Goal: Communication & Community: Answer question/provide support

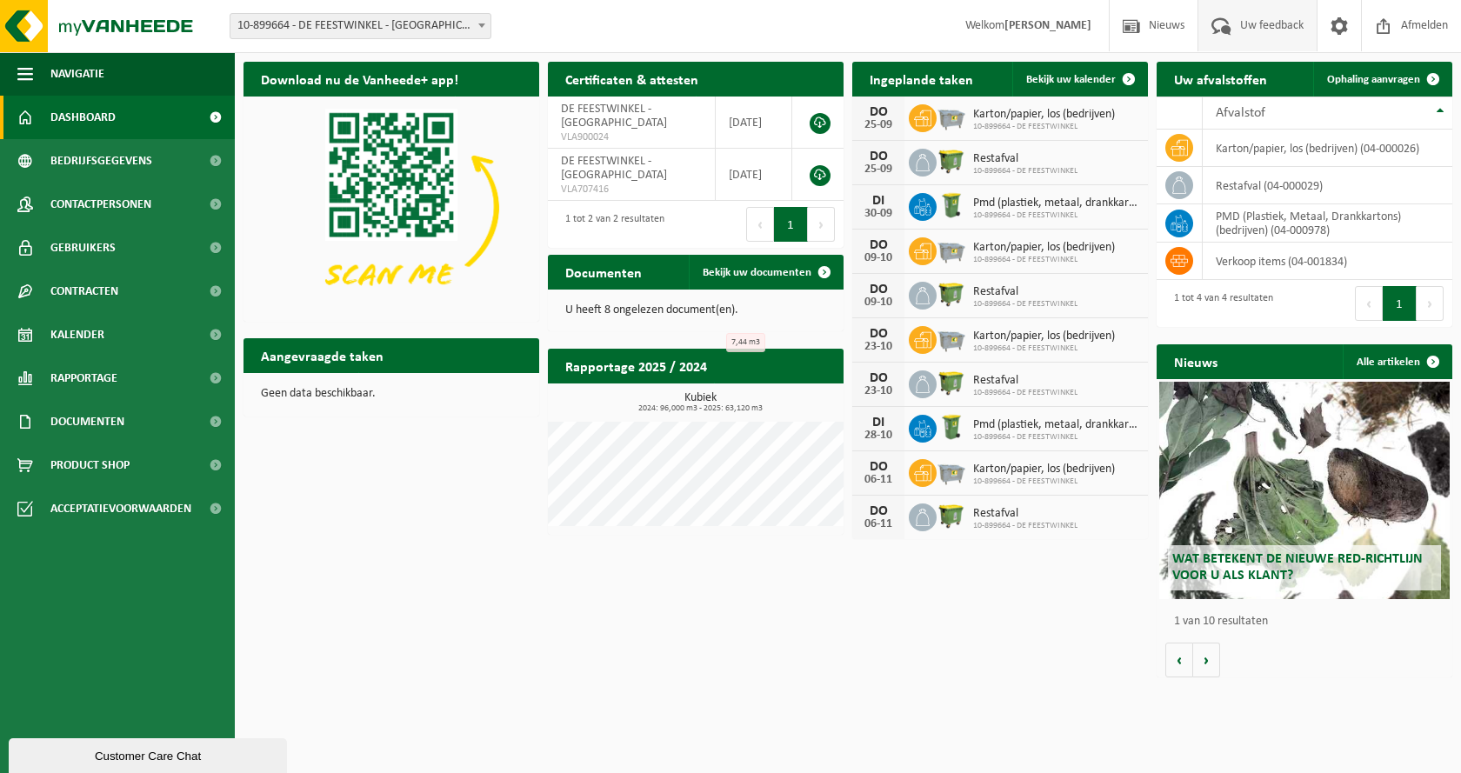
click at [1269, 27] on span "Uw feedback" at bounding box center [1272, 25] width 72 height 51
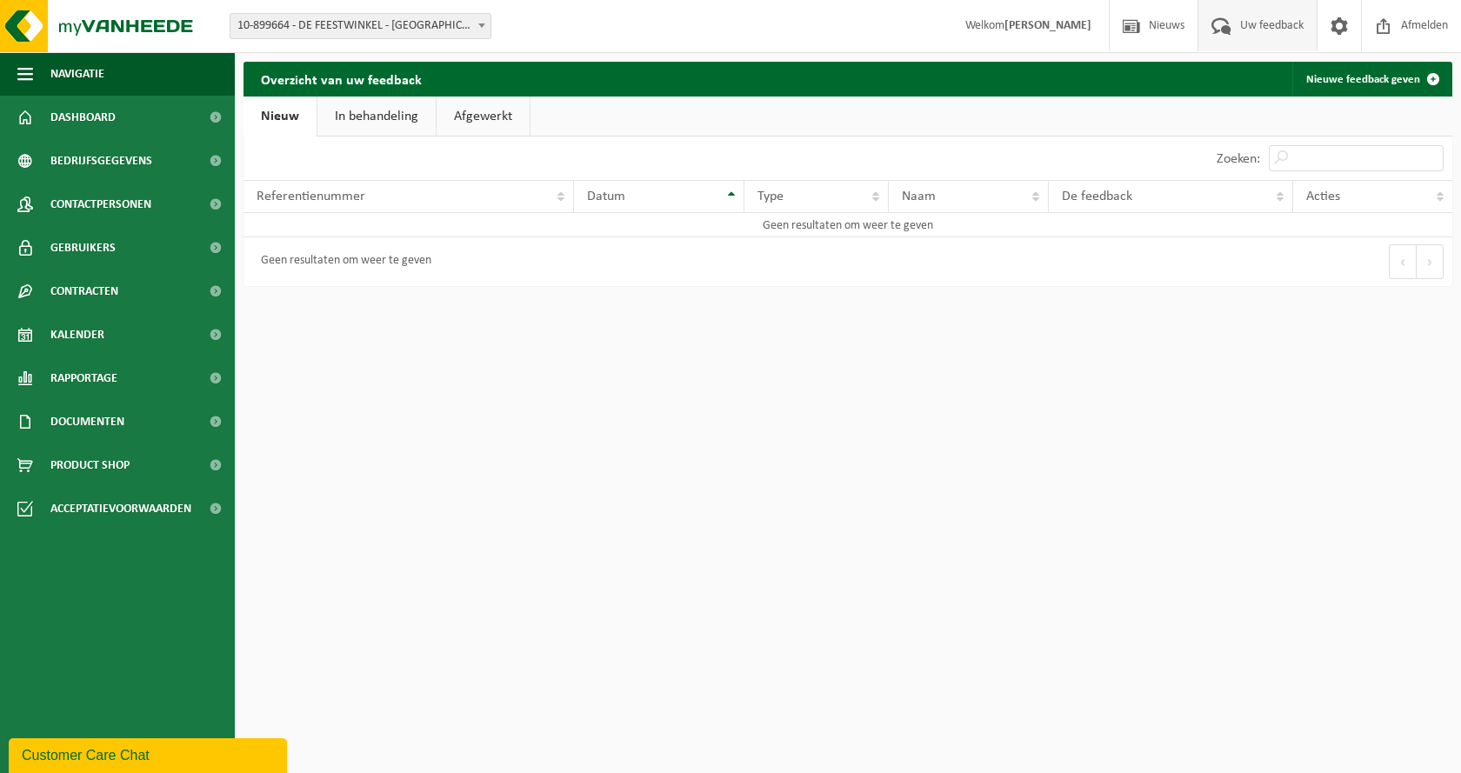
click at [362, 126] on link "In behandeling" at bounding box center [376, 117] width 118 height 40
click at [297, 129] on link "Nieuw" at bounding box center [278, 117] width 70 height 40
click at [100, 332] on span "Kalender" at bounding box center [77, 334] width 54 height 43
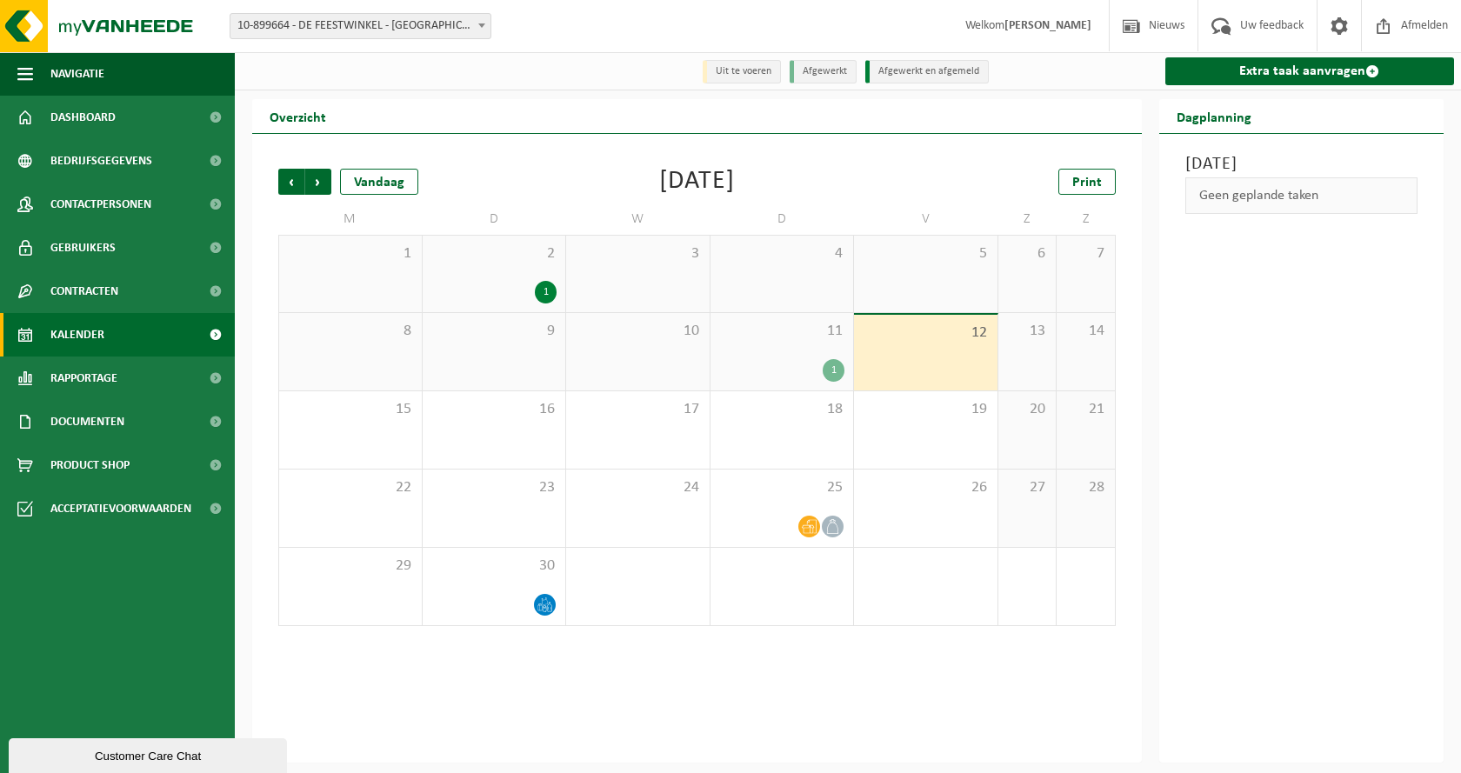
click at [93, 767] on button "Customer Care Chat" at bounding box center [148, 755] width 278 height 35
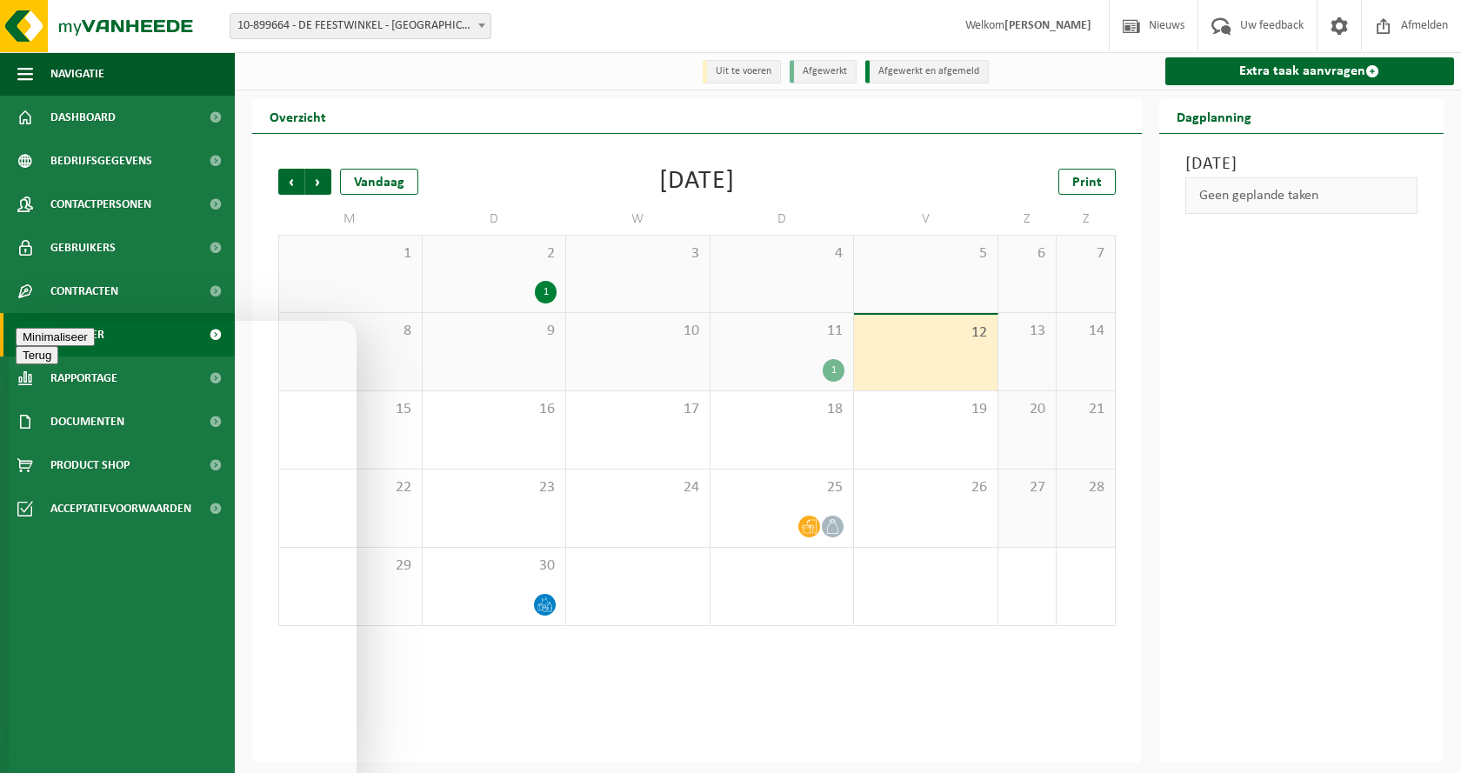
type textarea "Beste, gisteren was normaal de ophaling van het restafval en het karton."
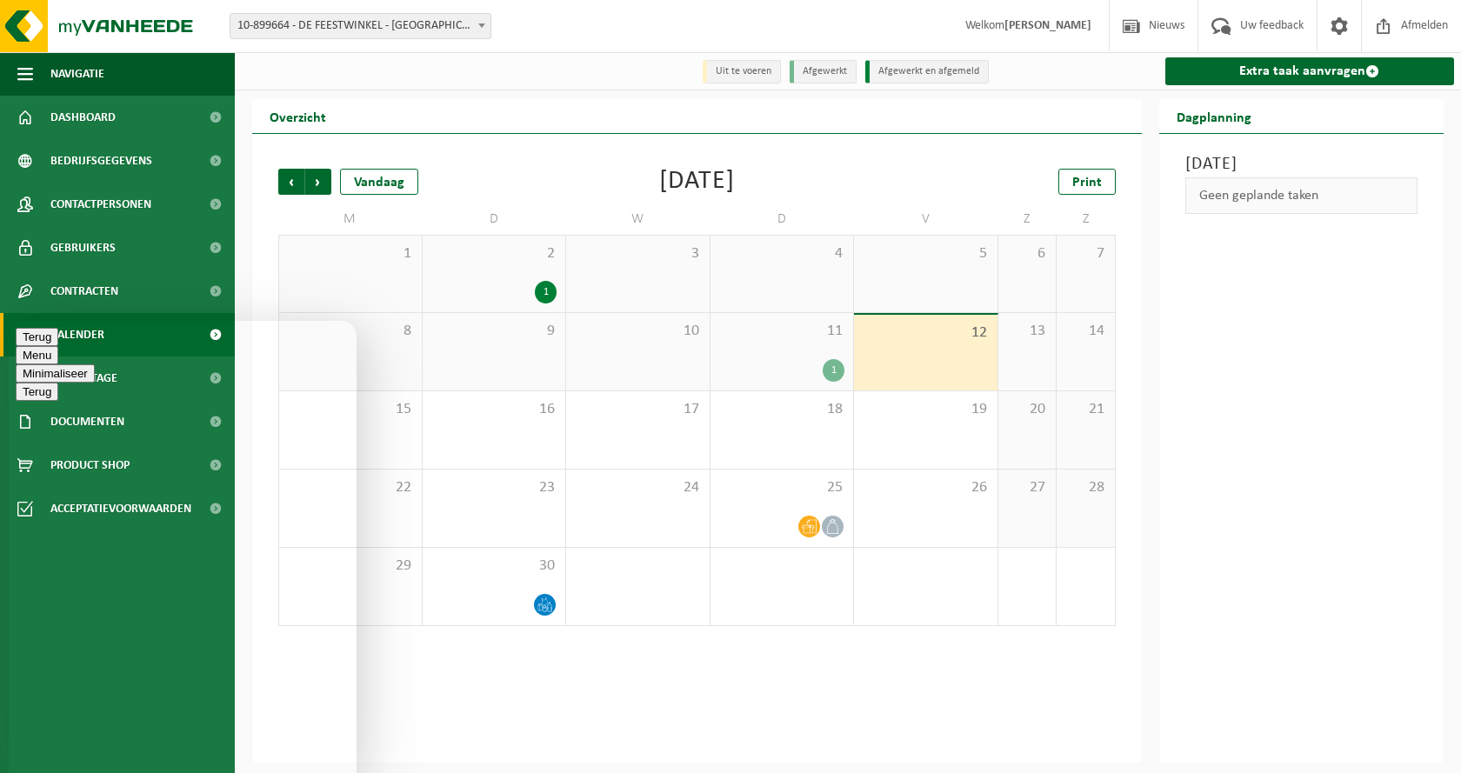
type textarea "Beste, gisteren werd bij ons het restafval opgehaald maar het karton is blijven…"
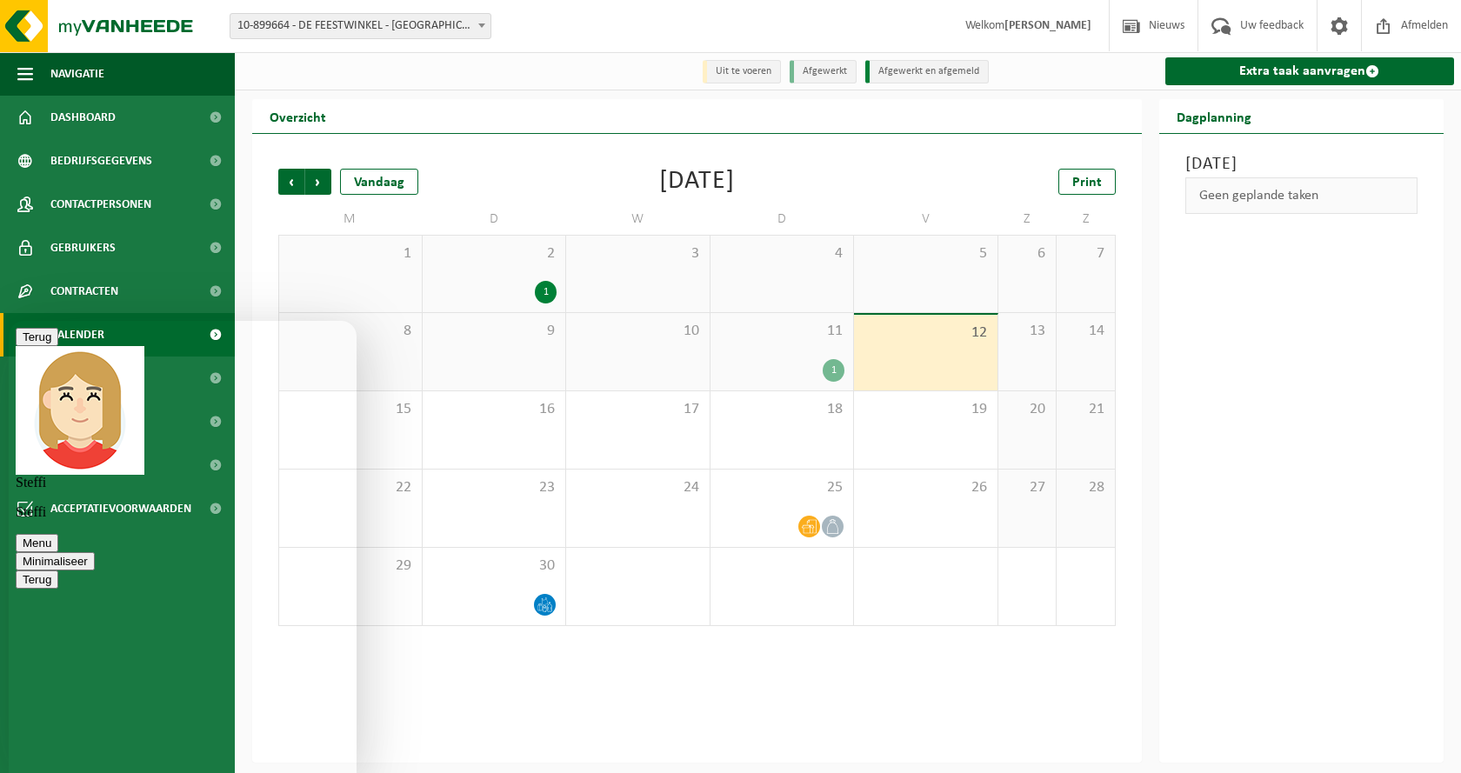
type textarea "d"
type textarea "D"
type textarea "De rest en karton staan altijd naast elkaar, dus we vinden het een beetje vreem…"
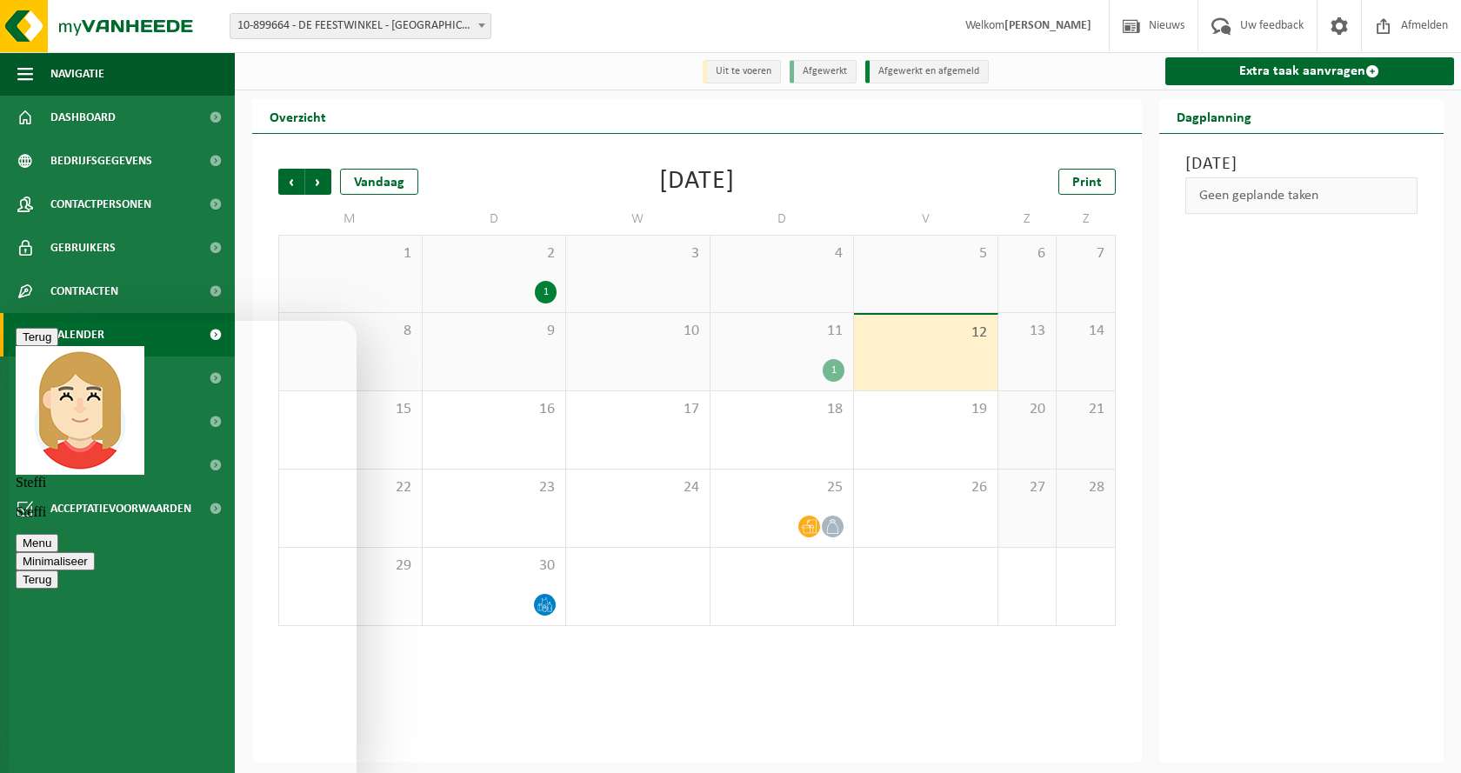
scroll to position [761, 0]
type textarea "w"
type textarea "oké, bedankt!"
drag, startPoint x: 329, startPoint y: 341, endPoint x: 169, endPoint y: 357, distance: 160.9
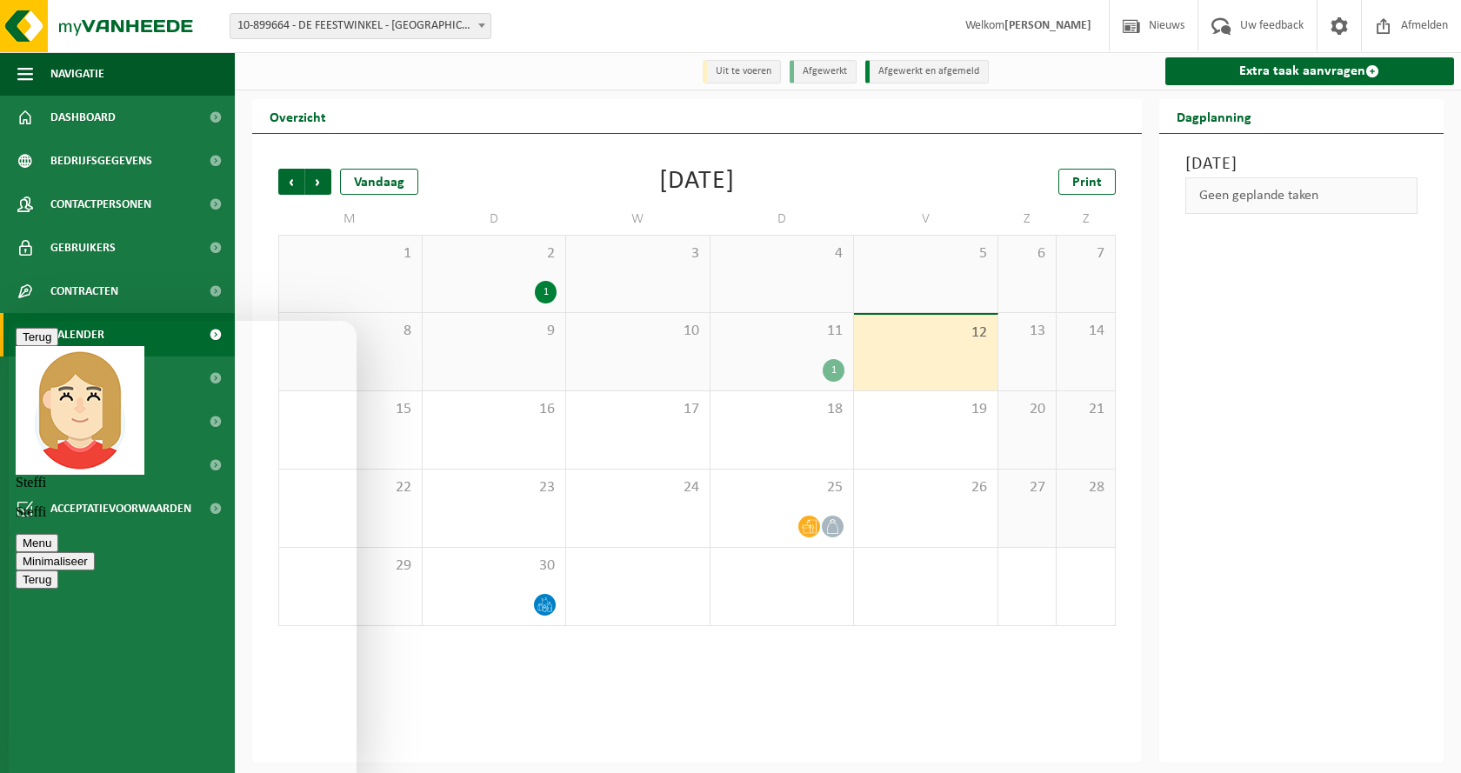
click at [95, 552] on button "Minimaliseer" at bounding box center [55, 561] width 79 height 18
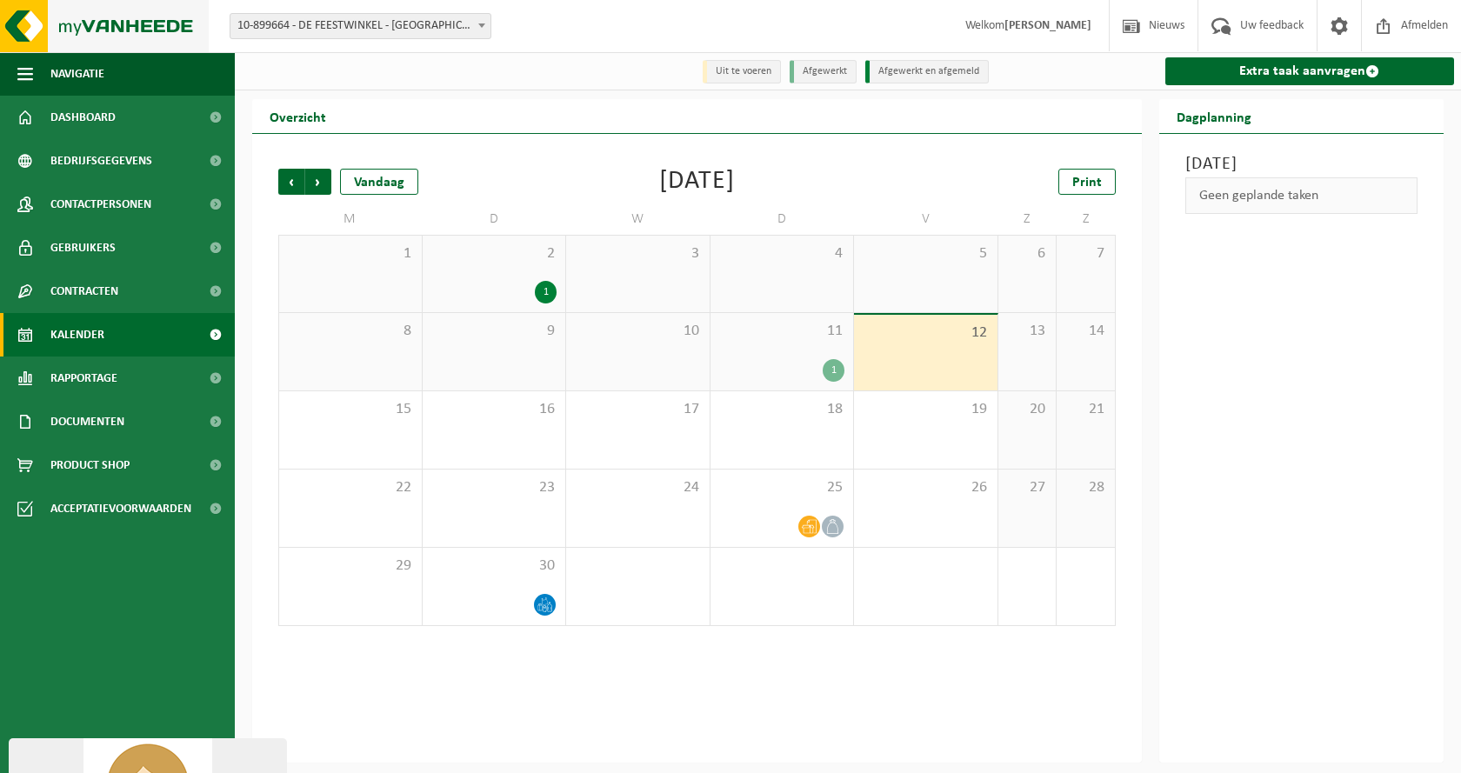
click at [66, 33] on img at bounding box center [104, 26] width 209 height 52
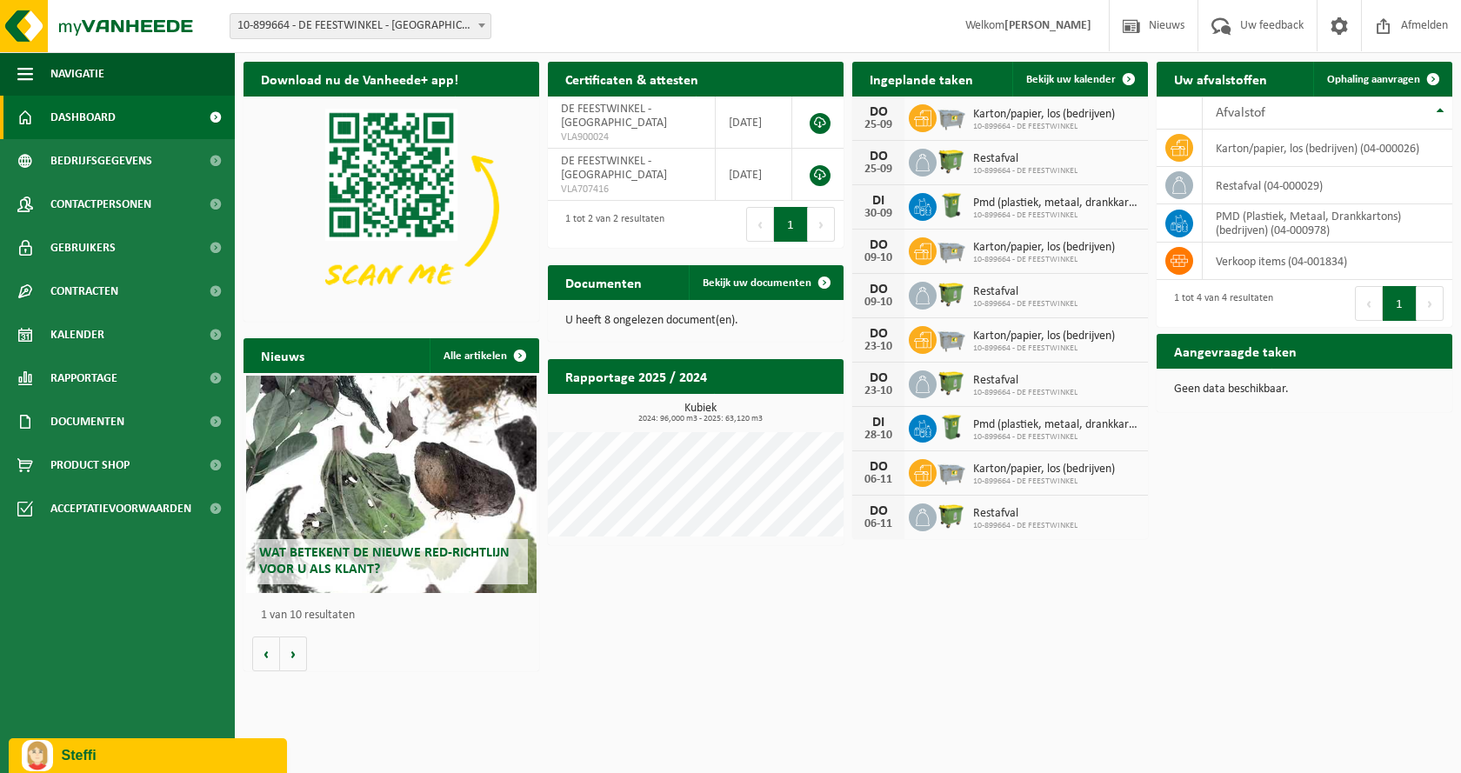
click at [82, 748] on p "Steffi" at bounding box center [168, 756] width 212 height 16
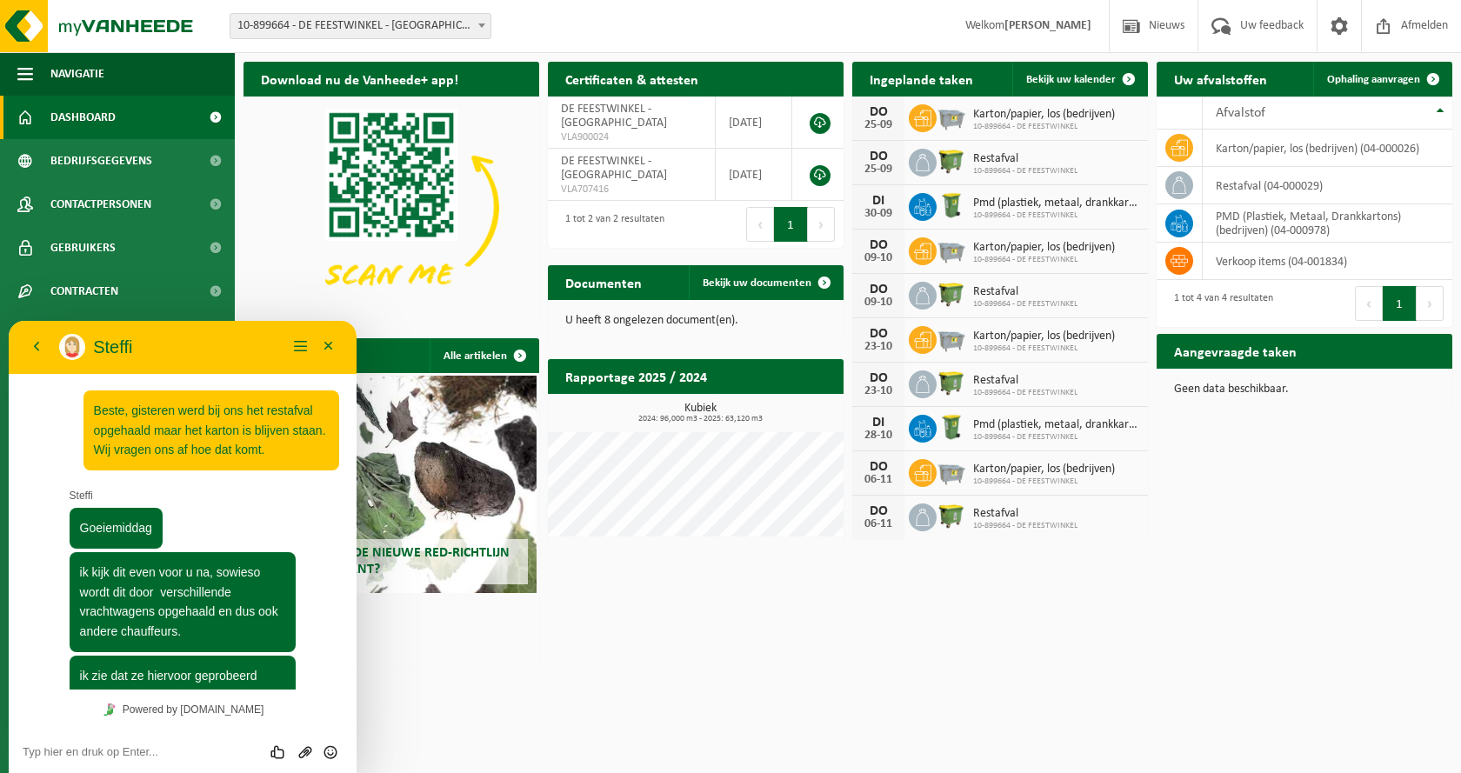
scroll to position [819, 0]
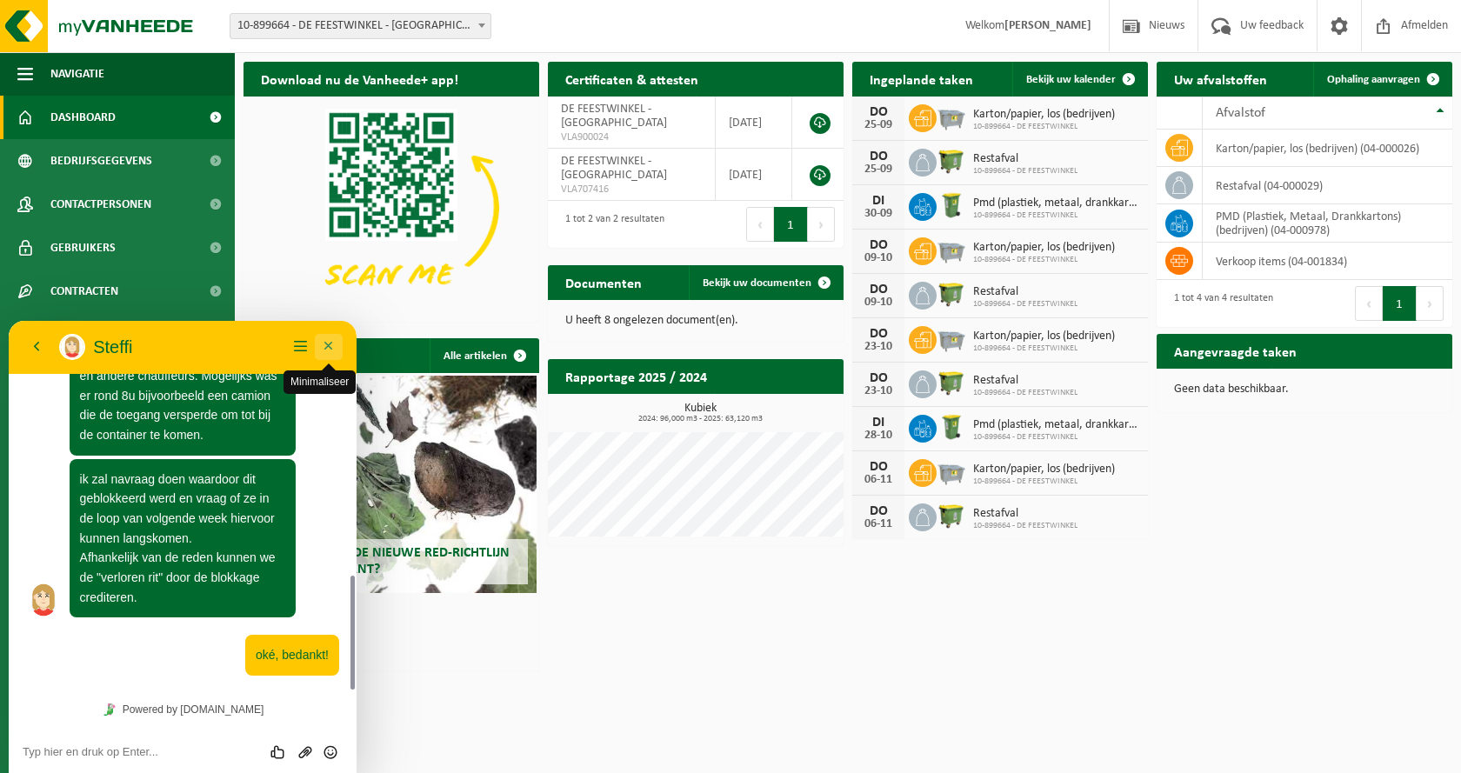
click at [326, 339] on button "Minimaliseer" at bounding box center [329, 347] width 28 height 26
